Goal: Navigation & Orientation: Find specific page/section

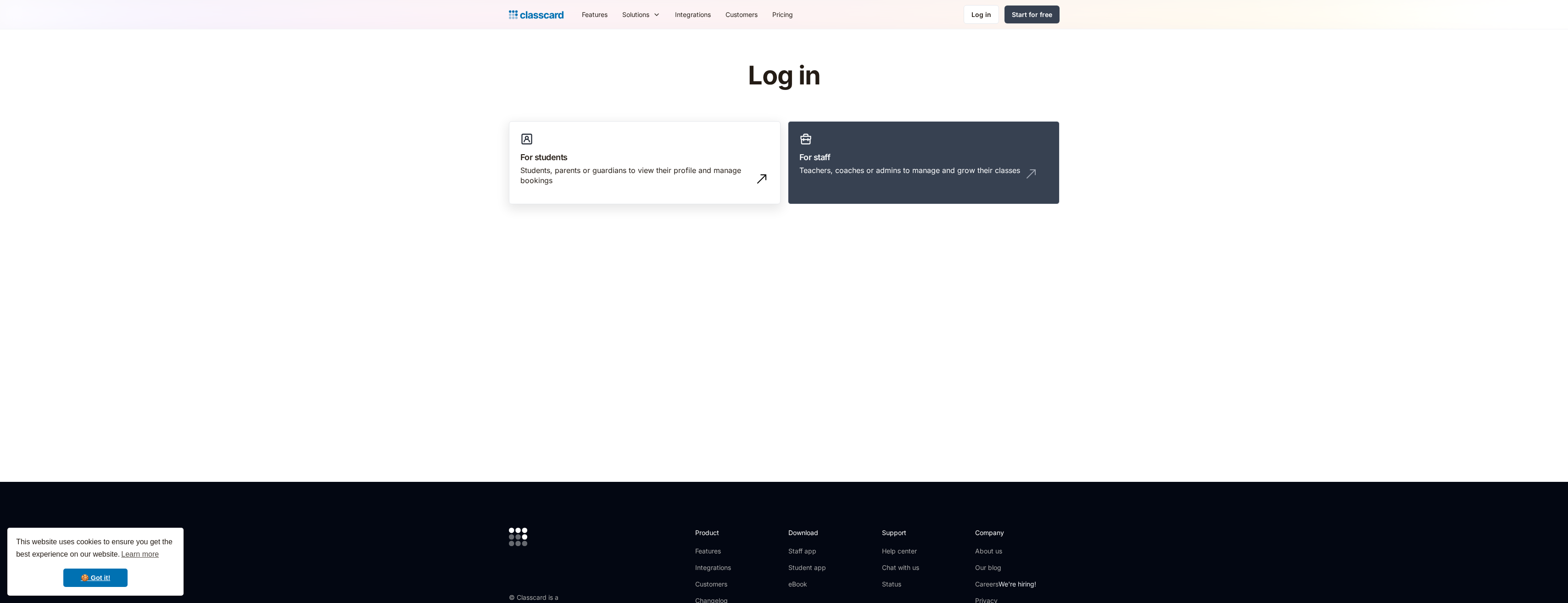
click at [681, 166] on div "Students, parents or guardians to view their profile and manage bookings" at bounding box center [636, 175] width 231 height 21
